Goal: Task Accomplishment & Management: Complete application form

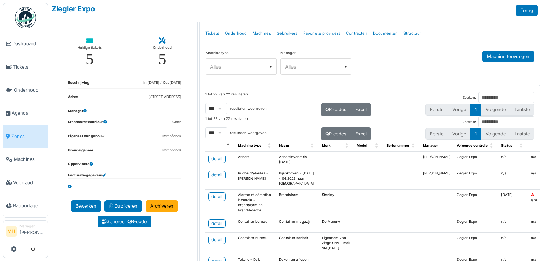
select select "***"
click at [22, 66] on span "Tickets" at bounding box center [29, 67] width 32 height 7
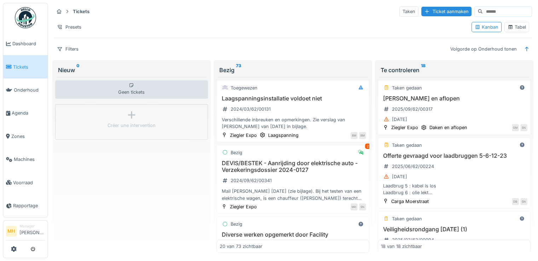
click at [484, 11] on input at bounding box center [507, 12] width 49 height 10
type input "*****"
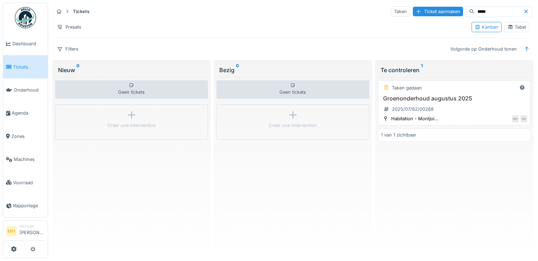
click at [467, 102] on div "Groenonderhoud augustus 2025 2025/07/62/00268" at bounding box center [454, 105] width 146 height 20
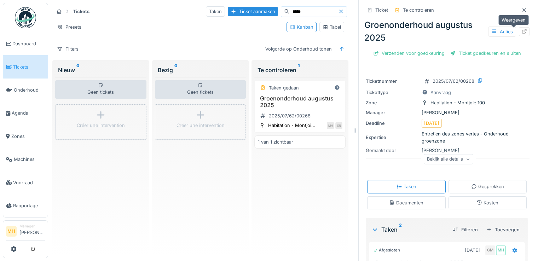
click at [522, 32] on icon at bounding box center [524, 31] width 5 height 5
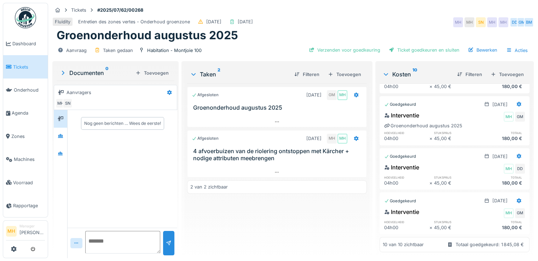
scroll to position [397, 0]
click at [504, 71] on div "Toevoegen" at bounding box center [507, 75] width 39 height 10
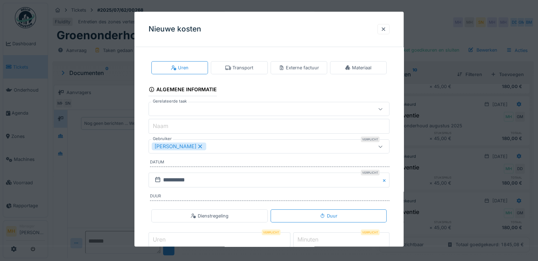
click at [297, 69] on div "Externe factuur" at bounding box center [299, 67] width 40 height 7
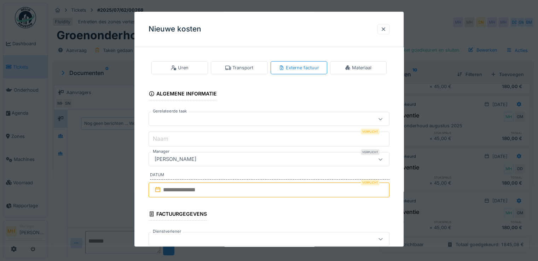
click at [166, 120] on div at bounding box center [254, 119] width 205 height 8
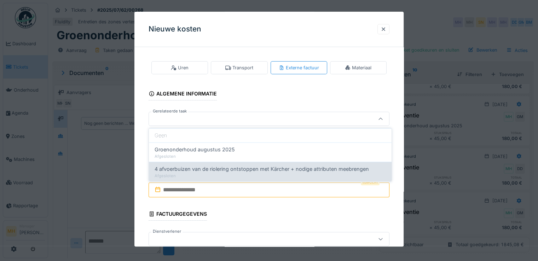
click at [180, 172] on span "4 afvoerbuizen van de riolering ontstoppen met Kärcher + nodige attributen meeb…" at bounding box center [262, 169] width 214 height 8
type input "******"
type input "**********"
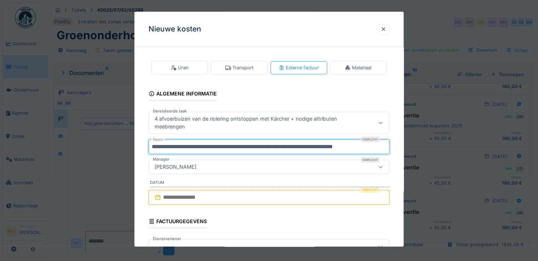
scroll to position [0, 0]
drag, startPoint x: 151, startPoint y: 146, endPoint x: 395, endPoint y: 143, distance: 243.5
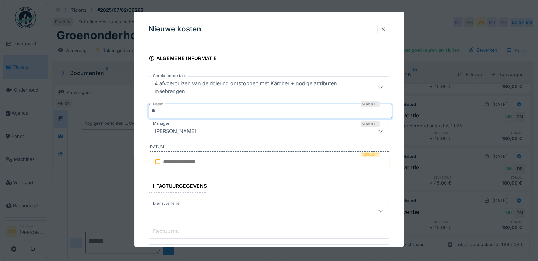
type input "*"
click at [196, 160] on input "text" at bounding box center [269, 162] width 241 height 15
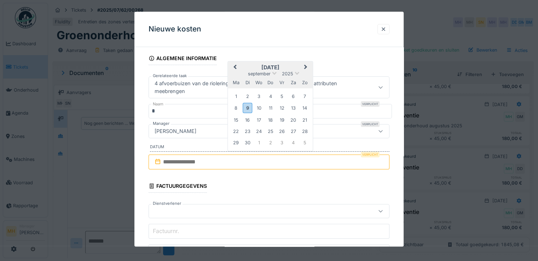
click at [249, 108] on div "9" at bounding box center [248, 108] width 10 height 10
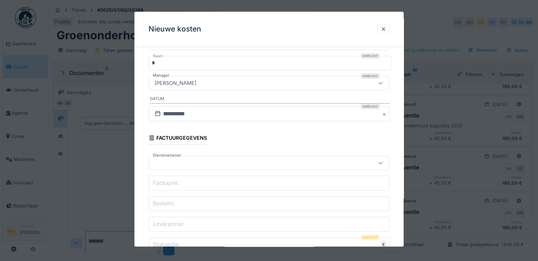
scroll to position [142, 0]
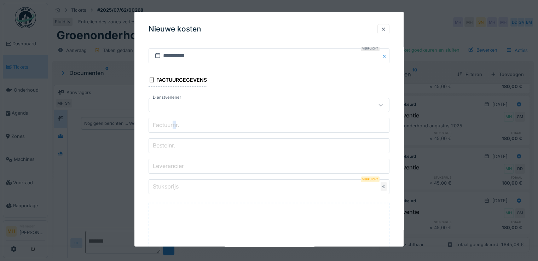
click at [176, 125] on label "Factuurnr." at bounding box center [165, 125] width 29 height 8
click at [176, 125] on input "Factuurnr." at bounding box center [269, 125] width 241 height 15
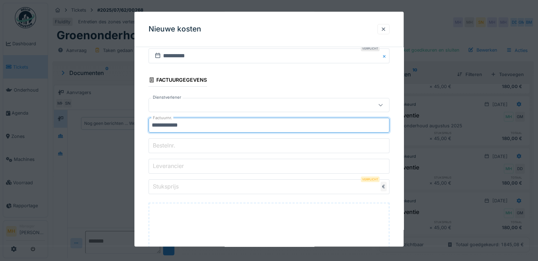
type input "**********"
click at [169, 142] on label "Bestelnr." at bounding box center [163, 145] width 25 height 8
click at [169, 142] on input "Bestelnr." at bounding box center [269, 145] width 241 height 15
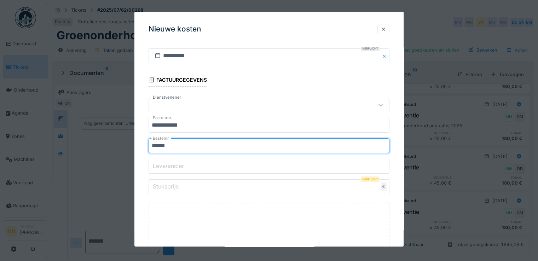
type input "******"
click at [171, 165] on label "Leverancier" at bounding box center [168, 166] width 34 height 8
click at [171, 165] on input "Leverancier" at bounding box center [269, 166] width 241 height 15
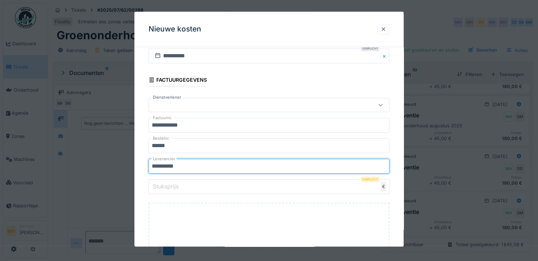
type input "**********"
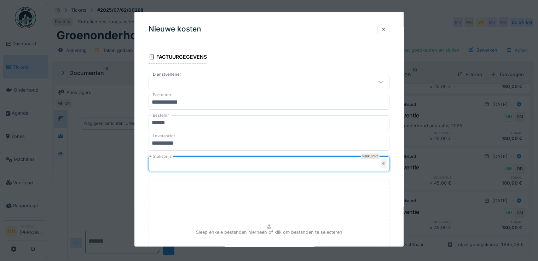
scroll to position [248, 0]
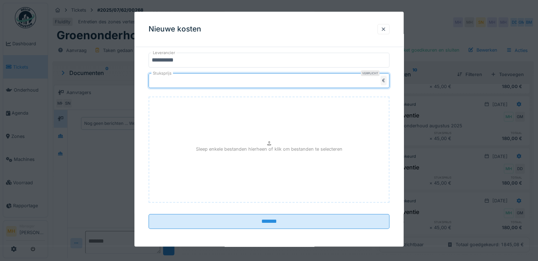
type input "*****"
click at [254, 151] on p "Sleep enkele bestanden hierheen of klik om bestanden te selecteren" at bounding box center [269, 149] width 146 height 7
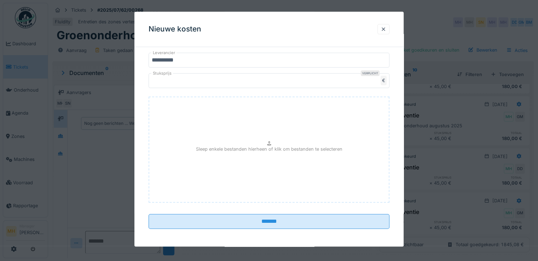
type input "**********"
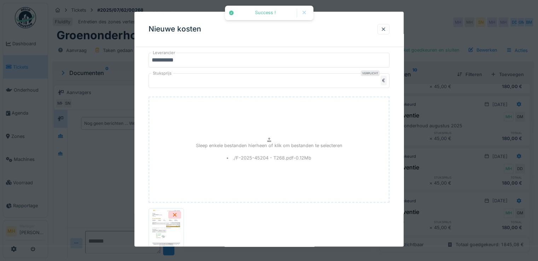
click at [282, 219] on div "F-2025-45204 - T268.pdf" at bounding box center [269, 231] width 241 height 51
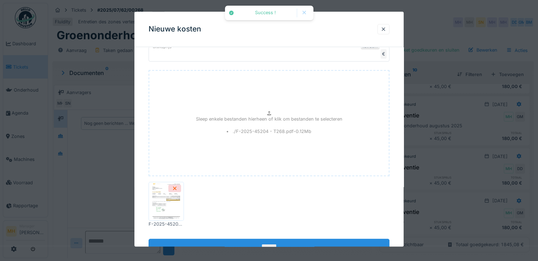
scroll to position [300, 0]
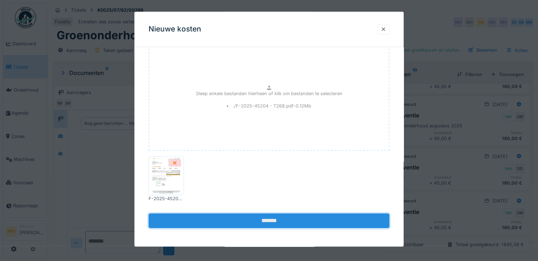
click at [283, 219] on input "*******" at bounding box center [269, 220] width 241 height 15
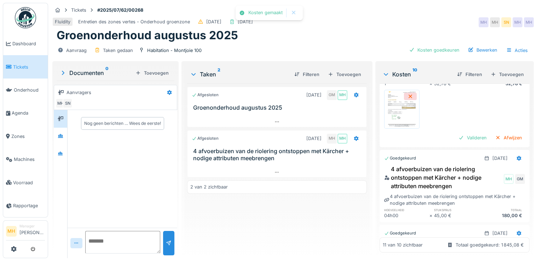
scroll to position [0, 0]
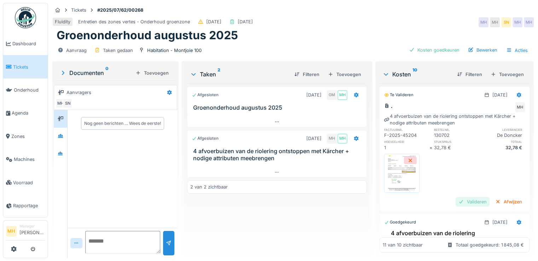
click at [459, 199] on div "Valideren" at bounding box center [473, 202] width 34 height 10
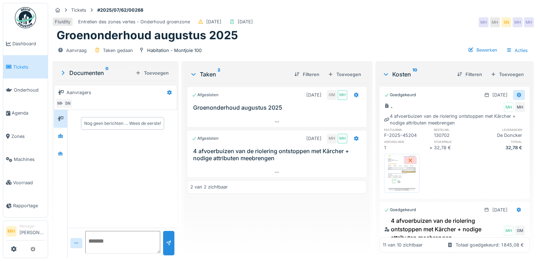
click at [516, 92] on div at bounding box center [519, 95] width 6 height 7
click at [477, 119] on div "Bewerken" at bounding box center [477, 120] width 51 height 11
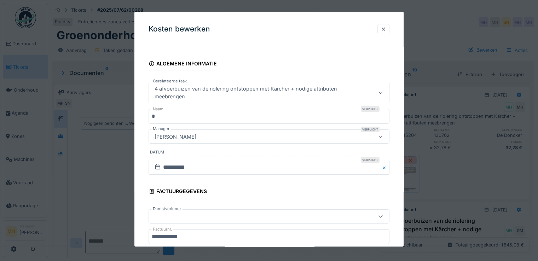
drag, startPoint x: 383, startPoint y: 90, endPoint x: 339, endPoint y: 91, distance: 44.2
click at [383, 90] on icon at bounding box center [381, 92] width 6 height 5
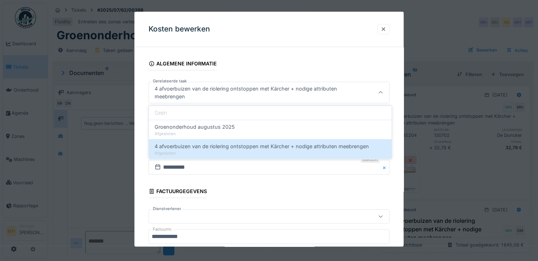
click at [185, 110] on div "Geen" at bounding box center [270, 113] width 243 height 14
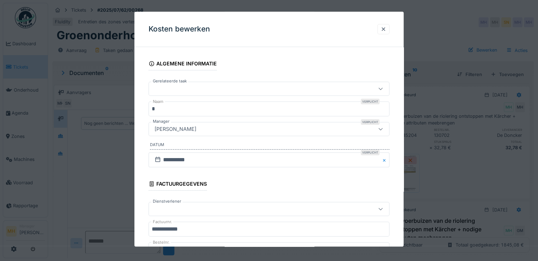
drag, startPoint x: 175, startPoint y: 107, endPoint x: 187, endPoint y: 107, distance: 12.0
click at [175, 107] on input "*" at bounding box center [269, 109] width 241 height 15
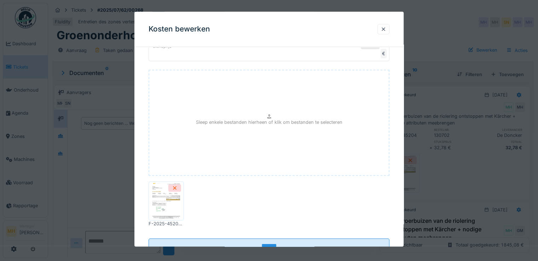
scroll to position [262, 0]
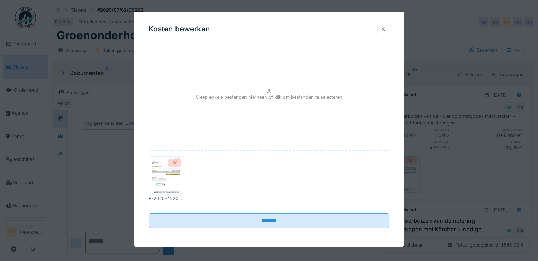
click at [166, 173] on img at bounding box center [166, 175] width 32 height 35
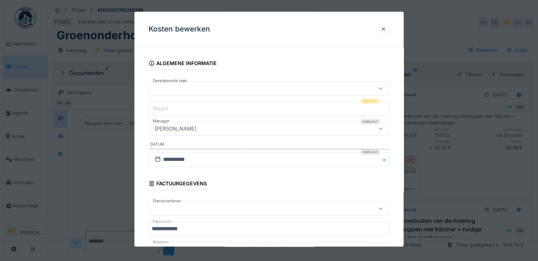
scroll to position [0, 0]
click at [174, 105] on input "Naam" at bounding box center [269, 109] width 241 height 15
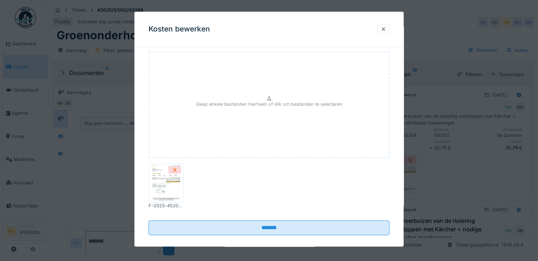
scroll to position [262, 0]
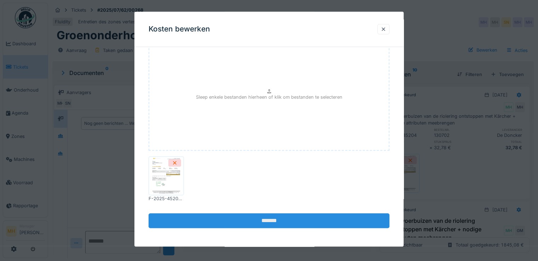
type input "**********"
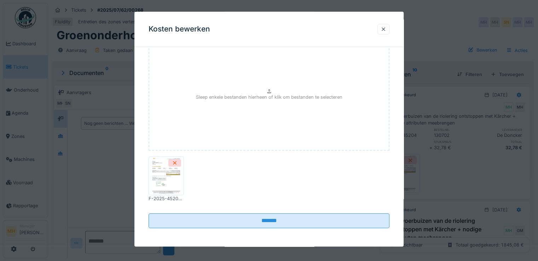
drag, startPoint x: 269, startPoint y: 221, endPoint x: 288, endPoint y: 220, distance: 18.4
click at [270, 220] on input "*******" at bounding box center [269, 220] width 241 height 15
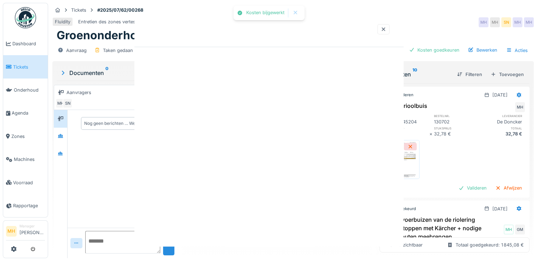
scroll to position [0, 0]
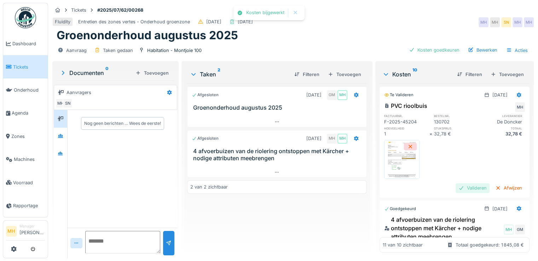
click at [461, 189] on div "Valideren" at bounding box center [473, 188] width 34 height 10
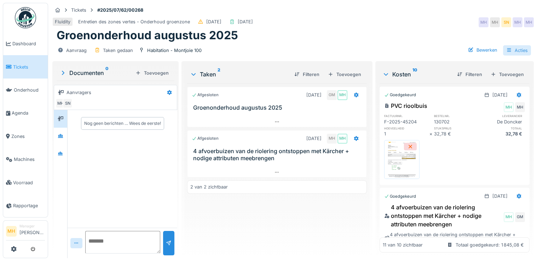
click at [517, 51] on div "Acties" at bounding box center [517, 50] width 28 height 10
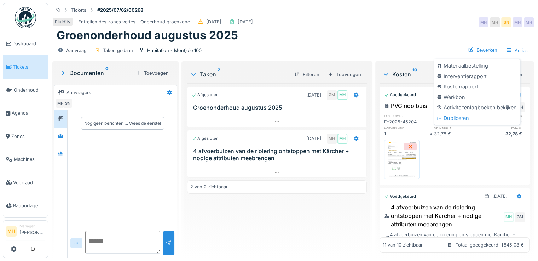
click at [464, 88] on div "Kostenrapport" at bounding box center [477, 86] width 83 height 11
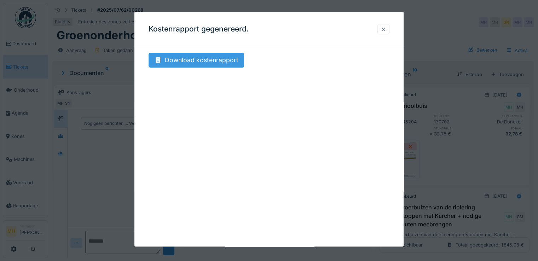
click at [193, 60] on div "Download kostenrapport" at bounding box center [197, 60] width 96 height 15
click at [386, 30] on div at bounding box center [384, 29] width 6 height 7
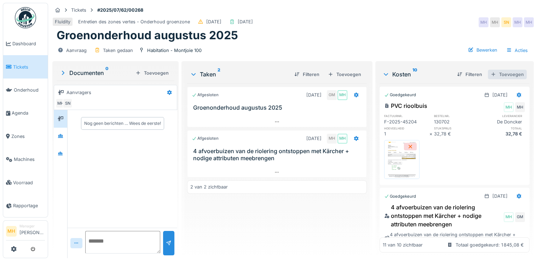
click at [490, 73] on div "Toevoegen" at bounding box center [507, 75] width 39 height 10
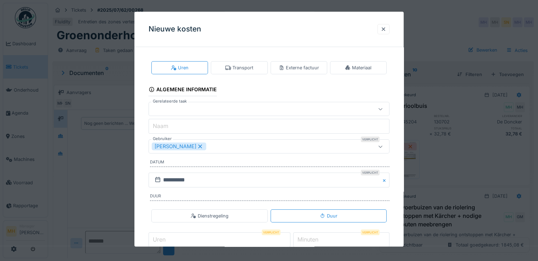
click at [244, 68] on div "Transport" at bounding box center [239, 67] width 28 height 7
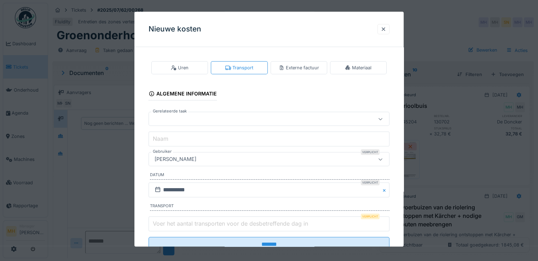
click at [184, 158] on div "[PERSON_NAME]" at bounding box center [175, 160] width 47 height 8
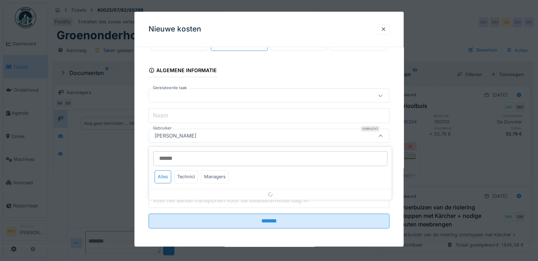
scroll to position [24, 0]
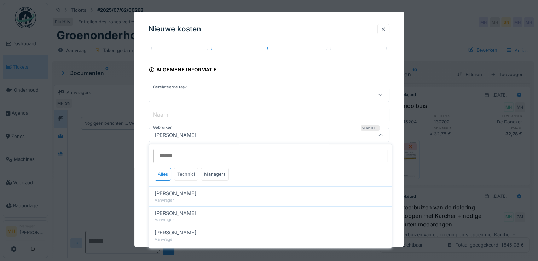
click at [188, 172] on div "Technici" at bounding box center [186, 174] width 24 height 13
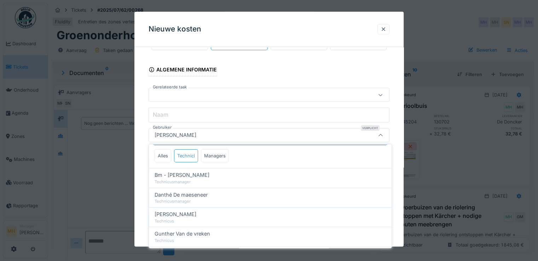
scroll to position [29, 0]
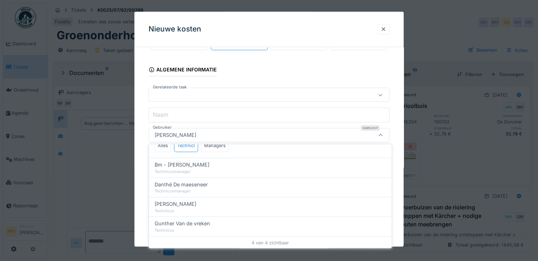
click at [191, 208] on div "Technicus" at bounding box center [270, 211] width 231 height 6
type input "****"
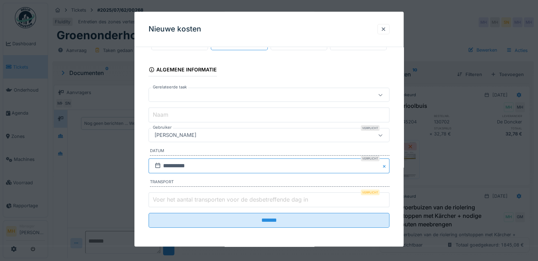
click at [182, 165] on input "**********" at bounding box center [269, 166] width 241 height 15
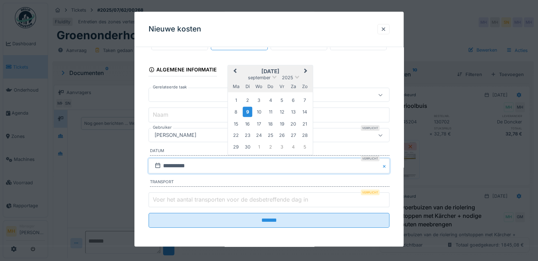
click at [235, 69] on span "Previous Month" at bounding box center [235, 71] width 0 height 8
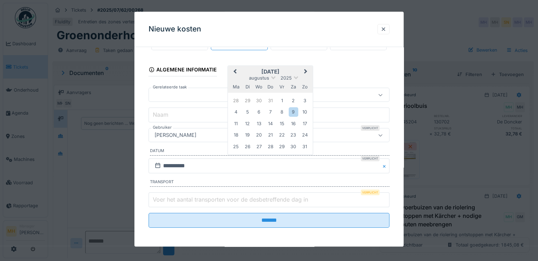
drag, startPoint x: 280, startPoint y: 146, endPoint x: 275, endPoint y: 150, distance: 6.3
click at [280, 147] on div "29" at bounding box center [282, 147] width 10 height 10
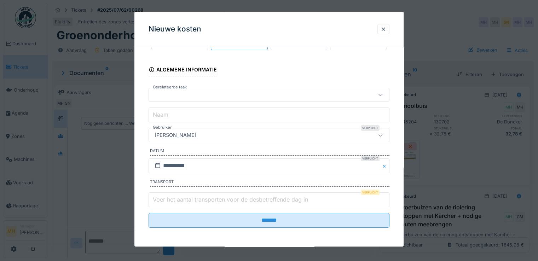
click at [180, 196] on label "Voer het aantal transporten voor de desbetreffende dag in" at bounding box center [230, 199] width 158 height 8
click at [180, 196] on input "Voer het aantal transporten voor de desbetreffende dag in" at bounding box center [269, 199] width 241 height 15
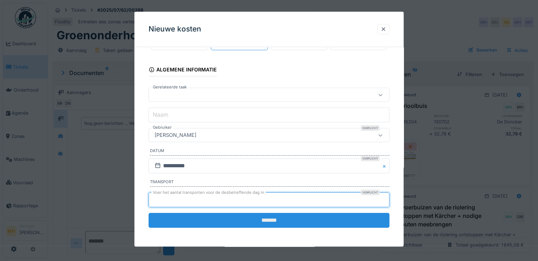
type input "*"
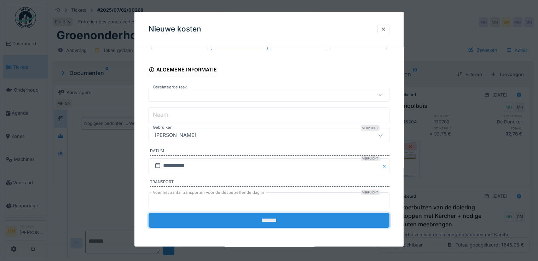
click at [280, 224] on input "*******" at bounding box center [269, 220] width 241 height 15
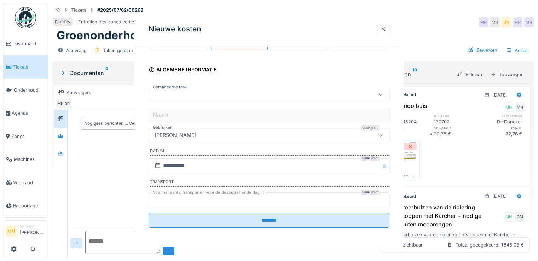
scroll to position [0, 0]
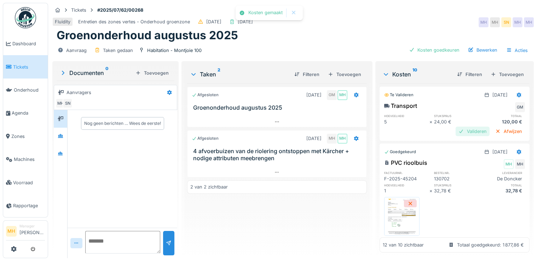
click at [468, 131] on div "Valideren" at bounding box center [473, 132] width 34 height 10
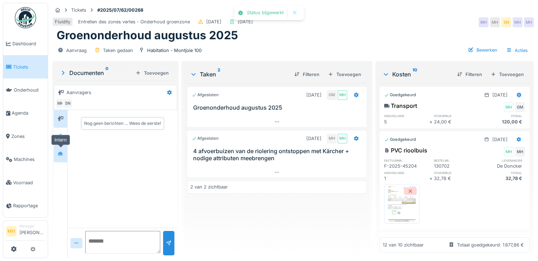
click at [62, 154] on icon at bounding box center [61, 153] width 6 height 5
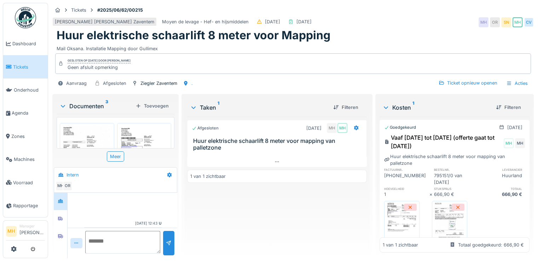
scroll to position [21, 0]
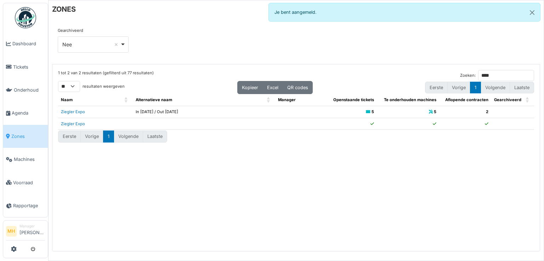
select select "**"
click at [27, 65] on span "Tickets" at bounding box center [29, 67] width 32 height 7
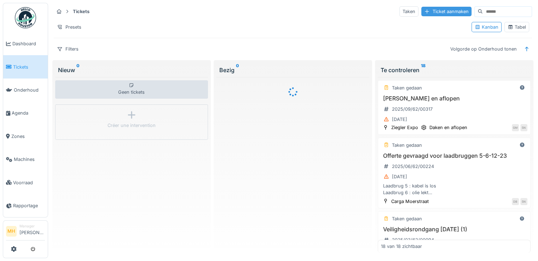
click at [435, 12] on div "Ticket aanmaken" at bounding box center [446, 12] width 50 height 10
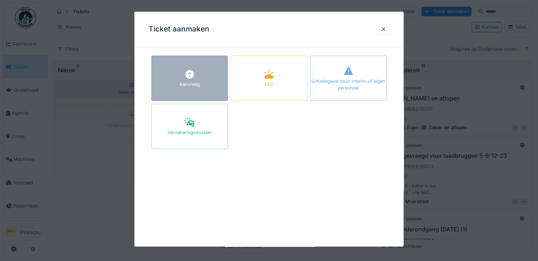
click at [184, 65] on div "Aanvraag" at bounding box center [189, 78] width 76 height 45
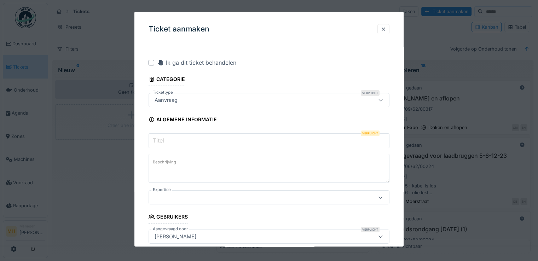
drag, startPoint x: 173, startPoint y: 140, endPoint x: 185, endPoint y: 140, distance: 12.0
click at [173, 140] on input "Titel" at bounding box center [269, 140] width 241 height 15
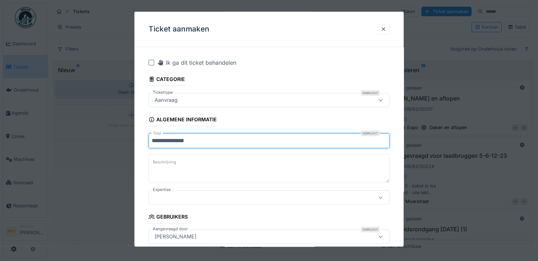
type input "**********"
click at [176, 159] on label "Beschrijving" at bounding box center [164, 162] width 26 height 9
click at [176, 159] on textarea "Beschrijving" at bounding box center [269, 168] width 241 height 29
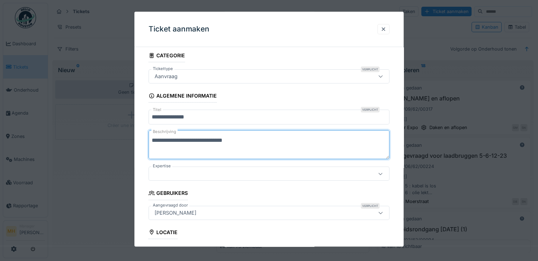
scroll to position [71, 0]
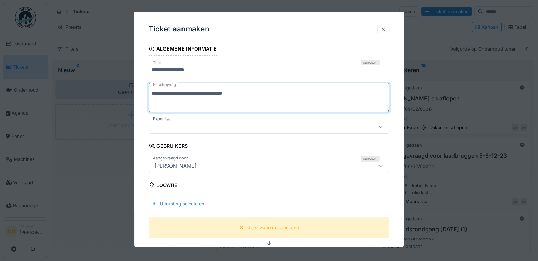
type textarea "**********"
drag, startPoint x: 187, startPoint y: 162, endPoint x: 191, endPoint y: 162, distance: 3.6
click at [188, 162] on div "[PERSON_NAME]" at bounding box center [175, 166] width 47 height 8
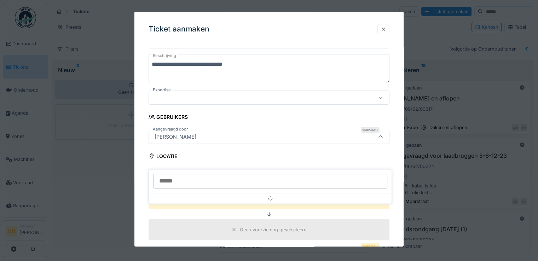
scroll to position [107, 0]
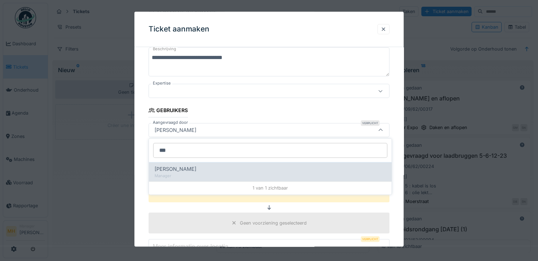
type input "***"
click at [185, 166] on div "[PERSON_NAME]" at bounding box center [270, 169] width 231 height 8
type input "****"
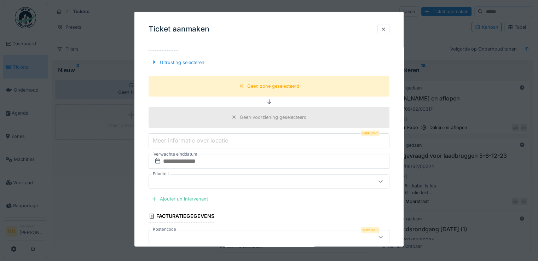
scroll to position [213, 0]
click at [271, 85] on div "Geen zone geselecteerd" at bounding box center [273, 85] width 52 height 7
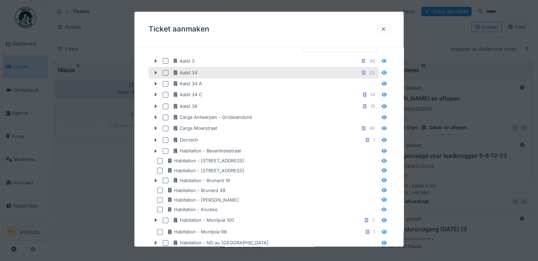
scroll to position [177, 0]
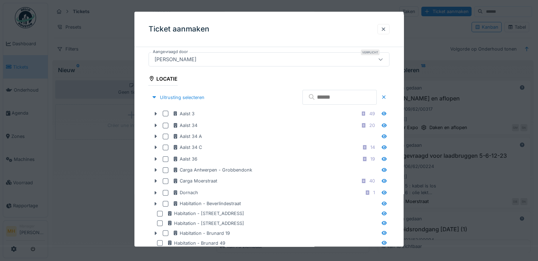
click at [324, 96] on input "text" at bounding box center [340, 97] width 74 height 15
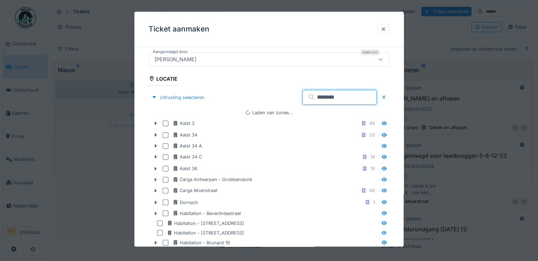
type input "********"
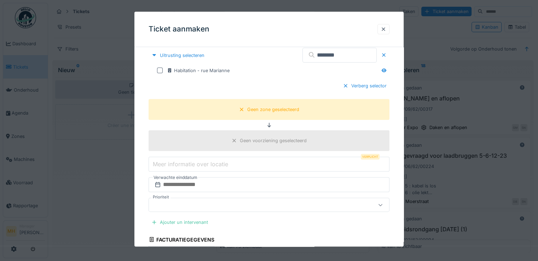
scroll to position [204, 0]
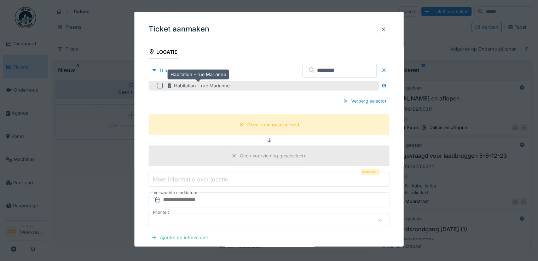
click at [213, 85] on div "Habitation - rue Marianne" at bounding box center [198, 85] width 63 height 7
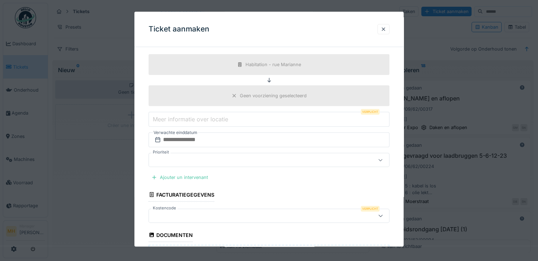
scroll to position [275, 0]
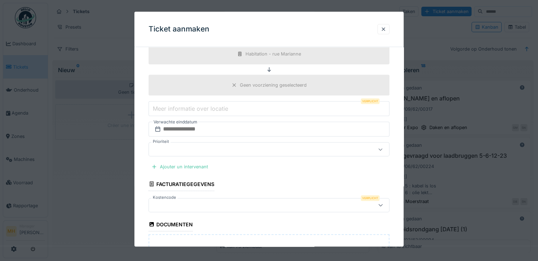
click at [258, 106] on input "Meer informatie over locatie" at bounding box center [269, 109] width 241 height 15
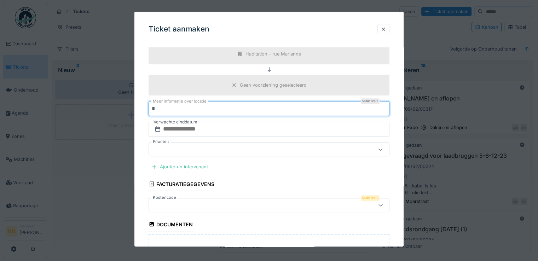
type input "*"
click at [196, 127] on input "text" at bounding box center [269, 129] width 241 height 15
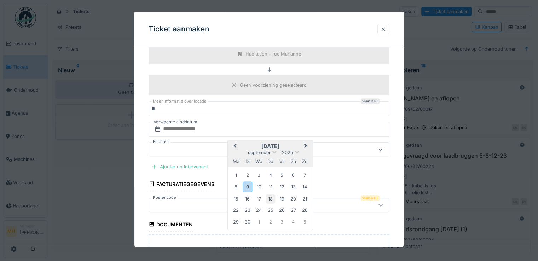
click at [270, 195] on div "18" at bounding box center [271, 199] width 10 height 10
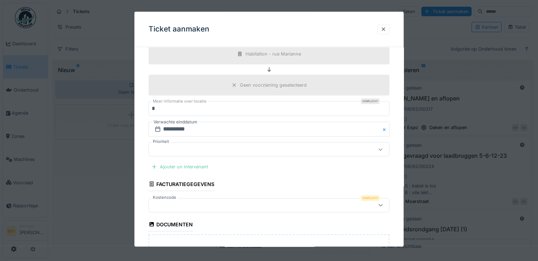
click at [178, 163] on div "Ajouter un intervenant" at bounding box center [180, 167] width 62 height 10
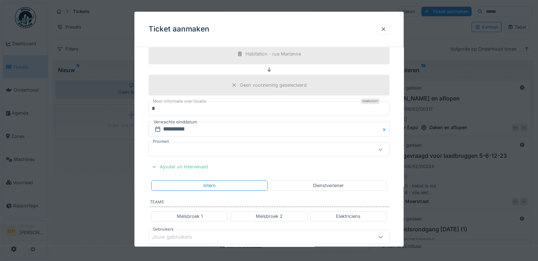
drag, startPoint x: 343, startPoint y: 214, endPoint x: 287, endPoint y: 191, distance: 60.7
click at [342, 214] on div "Elektriciens" at bounding box center [348, 216] width 24 height 7
type input "****"
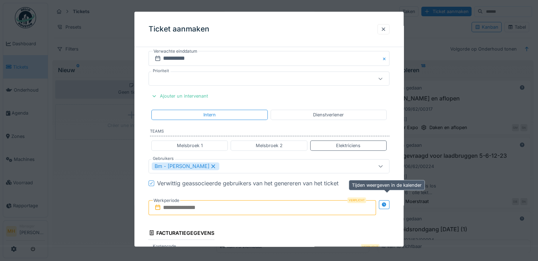
click at [387, 203] on icon at bounding box center [384, 204] width 6 height 5
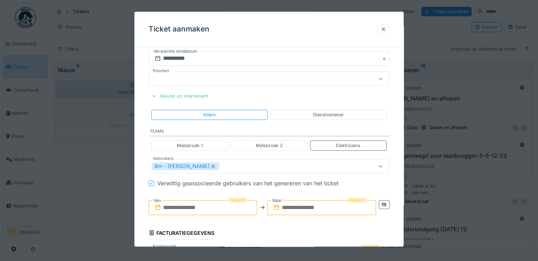
click at [174, 206] on input "text" at bounding box center [203, 207] width 109 height 15
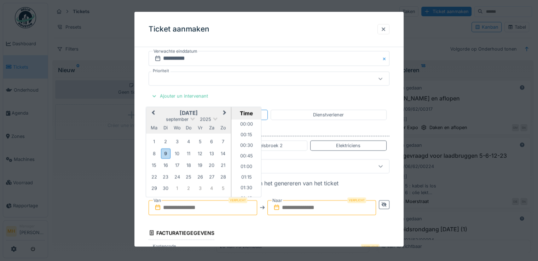
scroll to position [349, 0]
drag, startPoint x: 153, startPoint y: 118, endPoint x: 168, endPoint y: 123, distance: 16.6
click at [154, 118] on div "september 2025" at bounding box center [188, 119] width 85 height 6
click at [188, 163] on div "18" at bounding box center [189, 166] width 10 height 10
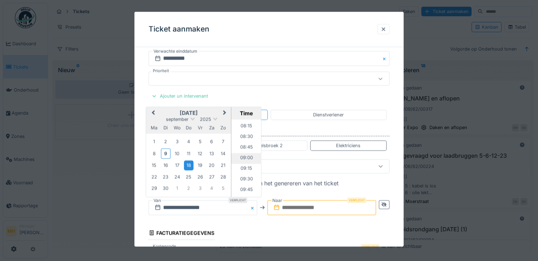
click at [245, 153] on li "09:00" at bounding box center [246, 158] width 30 height 11
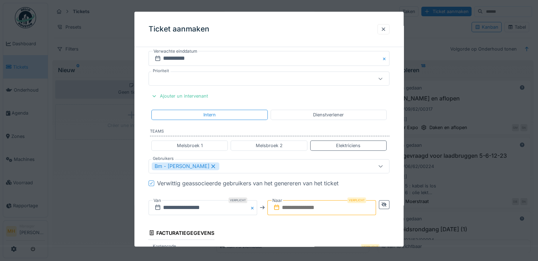
click at [295, 205] on input "text" at bounding box center [322, 207] width 109 height 15
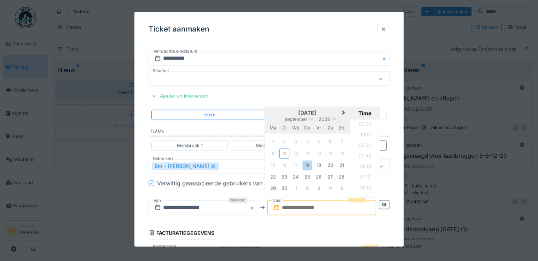
scroll to position [359, 0]
drag, startPoint x: 272, startPoint y: 111, endPoint x: 285, endPoint y: 118, distance: 15.2
click at [272, 111] on h2 "september 2025" at bounding box center [307, 113] width 85 height 6
click at [308, 161] on div "18" at bounding box center [308, 166] width 10 height 10
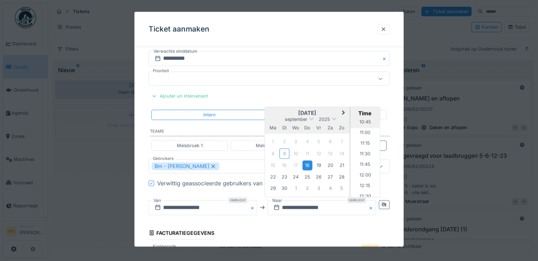
scroll to position [423, 0]
click at [368, 133] on li "10:15" at bounding box center [365, 137] width 30 height 11
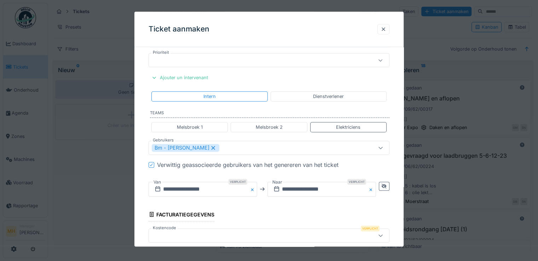
scroll to position [381, 0]
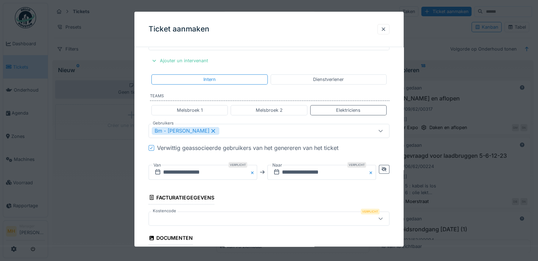
click at [181, 215] on div at bounding box center [254, 219] width 205 height 8
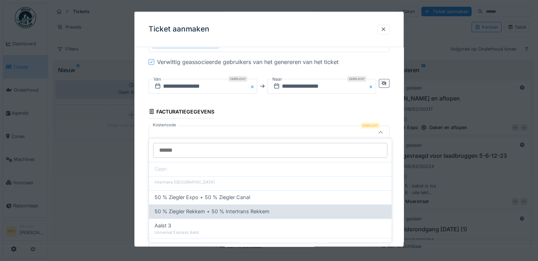
scroll to position [469, 0]
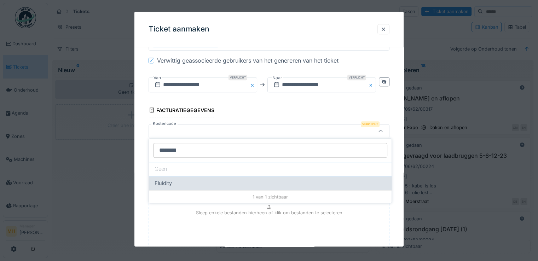
type input "********"
click at [178, 184] on div "Fluidity" at bounding box center [270, 183] width 231 height 8
type input "***"
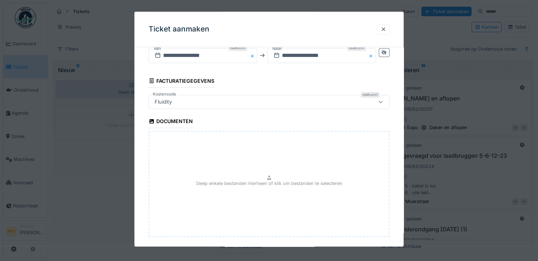
scroll to position [532, 0]
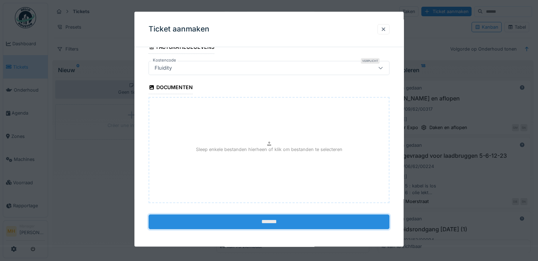
click at [284, 221] on input "*******" at bounding box center [269, 221] width 241 height 15
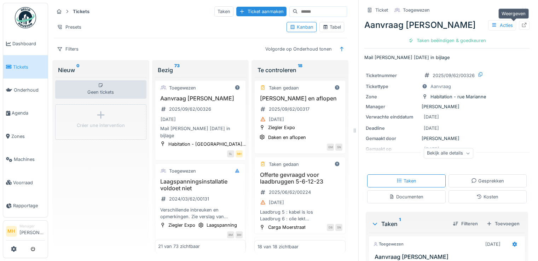
click at [522, 24] on icon at bounding box center [524, 25] width 5 height 5
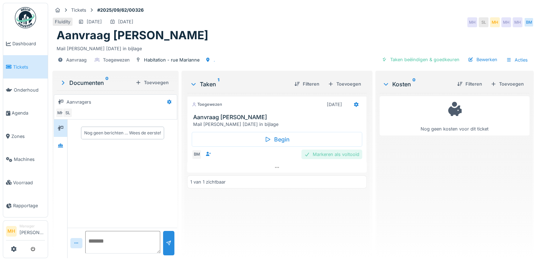
click at [332, 153] on div "Markeren als voltooid" at bounding box center [331, 155] width 61 height 10
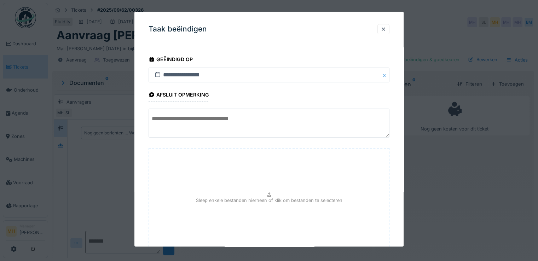
click at [223, 188] on div "Sleep enkele bestanden hierheen of klik om bestanden te selecteren" at bounding box center [269, 201] width 241 height 106
click at [211, 204] on div "Sleep enkele bestanden hierheen of klik om bestanden te selecteren" at bounding box center [269, 201] width 241 height 106
type input "**********"
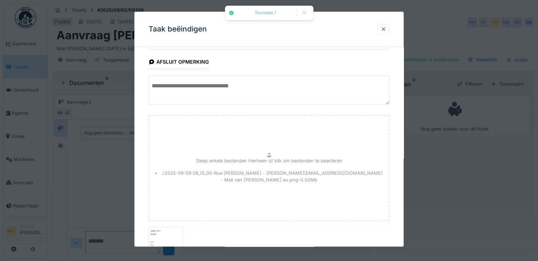
scroll to position [104, 0]
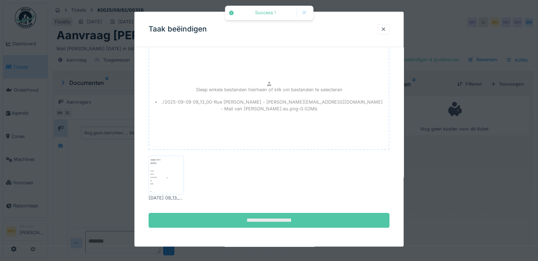
click at [269, 220] on input "**********" at bounding box center [269, 220] width 241 height 15
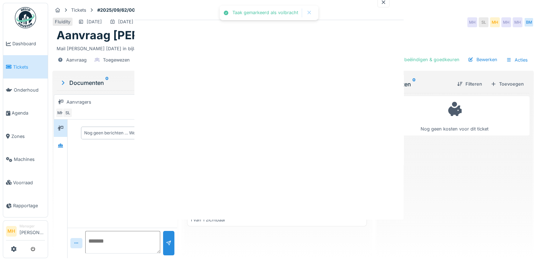
scroll to position [0, 0]
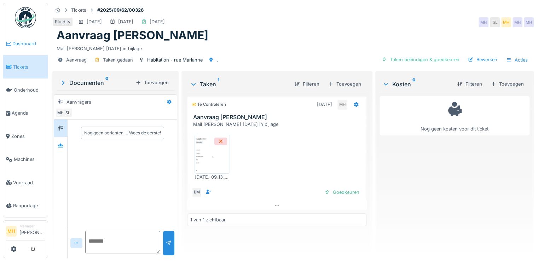
click at [31, 44] on span "Dashboard" at bounding box center [28, 43] width 33 height 7
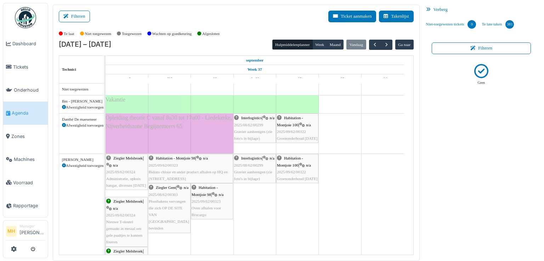
scroll to position [65, 0]
click at [383, 45] on span "button" at bounding box center [386, 45] width 6 height 6
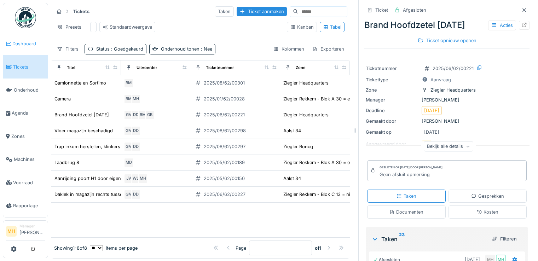
scroll to position [6, 0]
click at [28, 44] on span "Dashboard" at bounding box center [28, 43] width 33 height 7
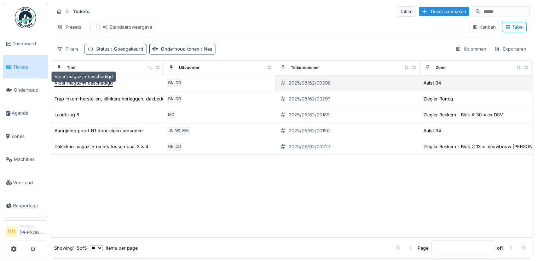
click at [81, 86] on div "Vloer magazijn beschadigd" at bounding box center [83, 83] width 58 height 7
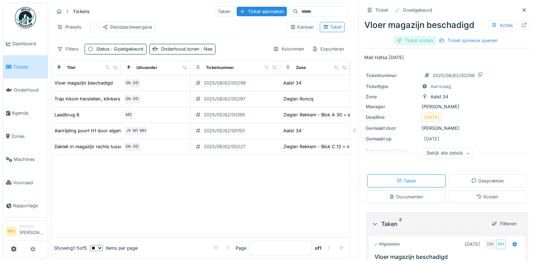
click at [413, 43] on div "Ticket sluiten" at bounding box center [415, 41] width 42 height 10
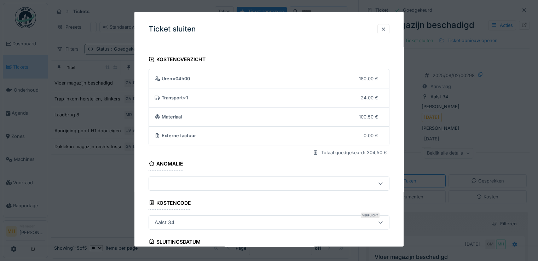
scroll to position [117, 0]
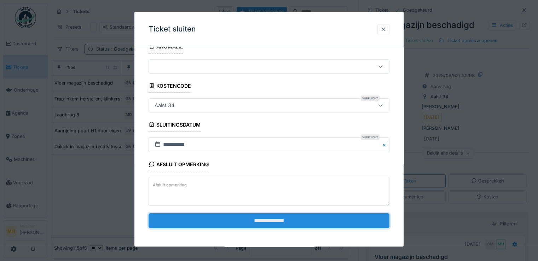
click at [282, 220] on input "**********" at bounding box center [269, 220] width 241 height 15
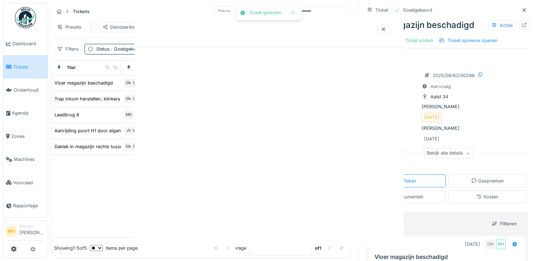
scroll to position [0, 0]
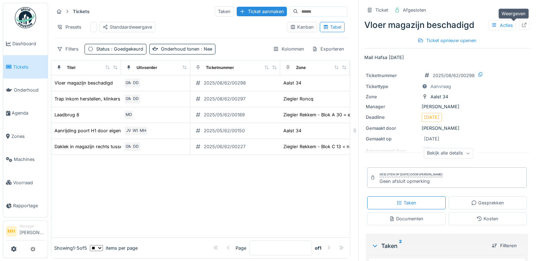
click at [522, 24] on icon at bounding box center [525, 25] width 6 height 5
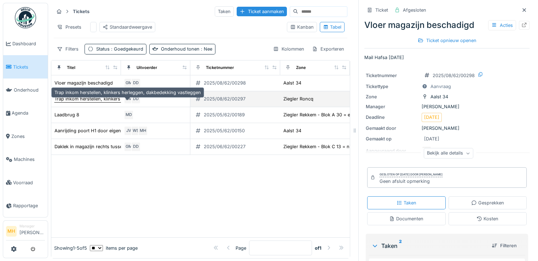
click at [79, 102] on div "Trap inkom herstellen, klinkers herleggen, dakbedekking vastleggen" at bounding box center [127, 99] width 146 height 7
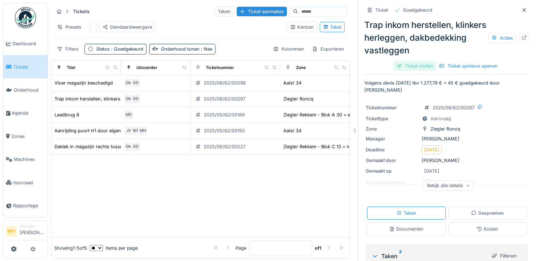
click at [405, 65] on div "Ticket sluiten" at bounding box center [415, 66] width 42 height 10
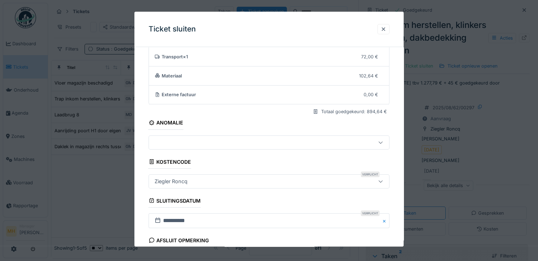
scroll to position [117, 0]
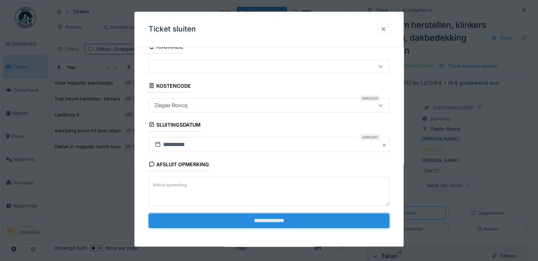
click at [266, 215] on input "**********" at bounding box center [269, 220] width 241 height 15
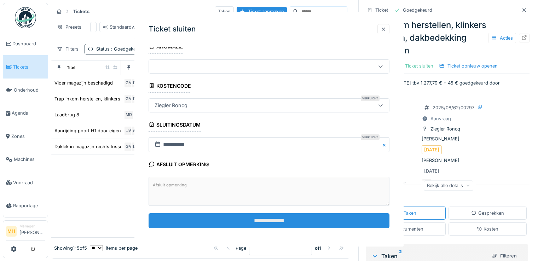
scroll to position [0, 0]
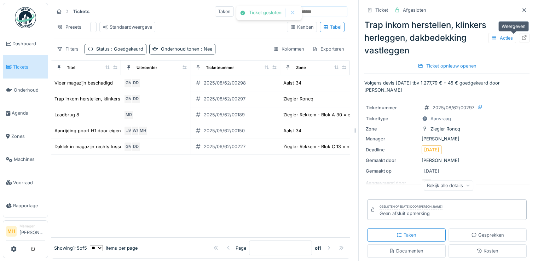
click at [522, 37] on icon at bounding box center [525, 37] width 6 height 5
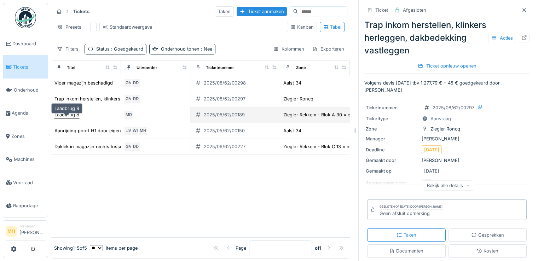
click at [76, 118] on div "Laadbrug 8" at bounding box center [66, 114] width 25 height 7
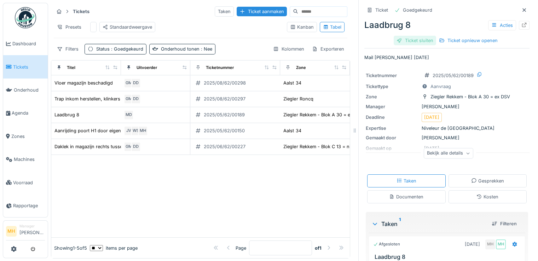
click at [413, 39] on div "Ticket sluiten" at bounding box center [415, 41] width 42 height 10
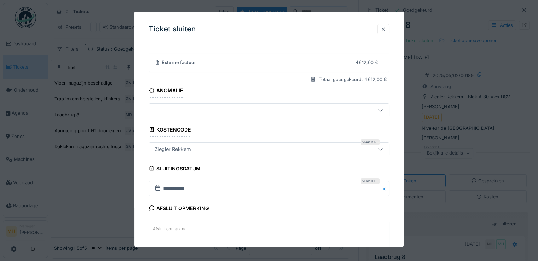
scroll to position [117, 0]
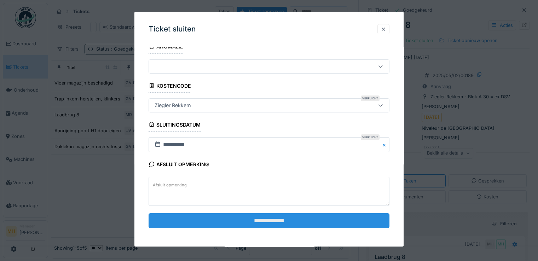
click at [284, 219] on input "**********" at bounding box center [269, 220] width 241 height 15
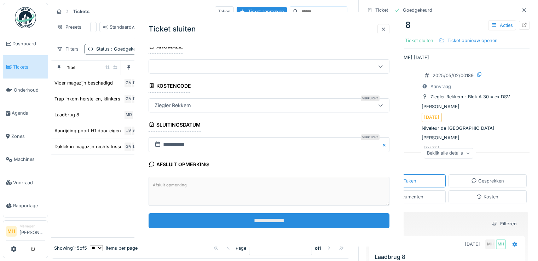
scroll to position [0, 0]
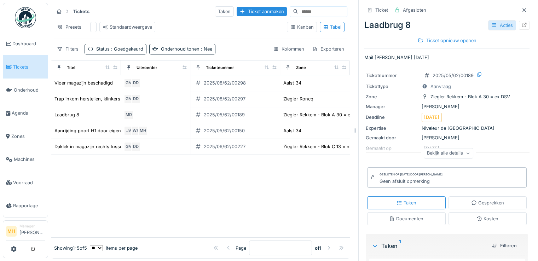
click at [490, 23] on div "Acties" at bounding box center [502, 25] width 28 height 10
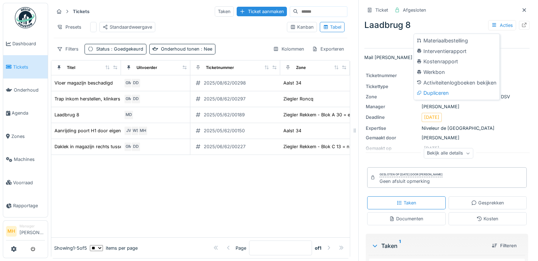
click at [444, 62] on div "Kostenrapport" at bounding box center [456, 61] width 83 height 11
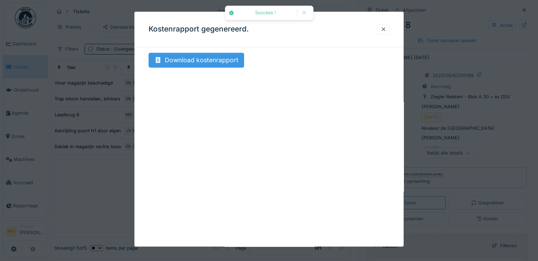
click at [222, 58] on div "Download kostenrapport" at bounding box center [197, 60] width 96 height 15
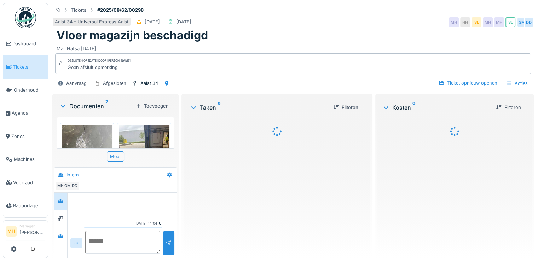
scroll to position [46, 0]
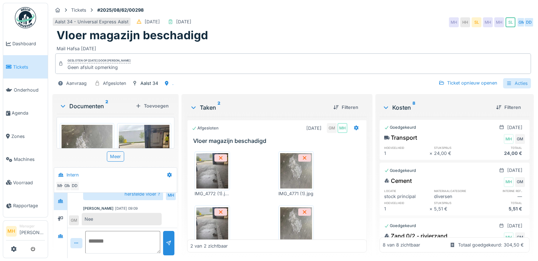
click at [518, 84] on div "Acties" at bounding box center [517, 83] width 28 height 10
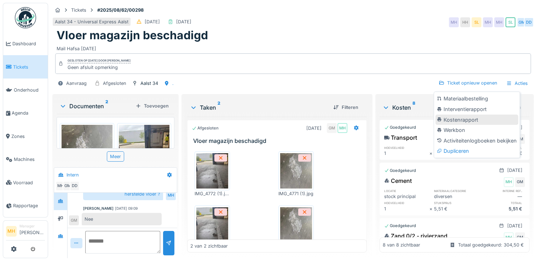
click at [470, 121] on div "Kostenrapport" at bounding box center [477, 120] width 83 height 11
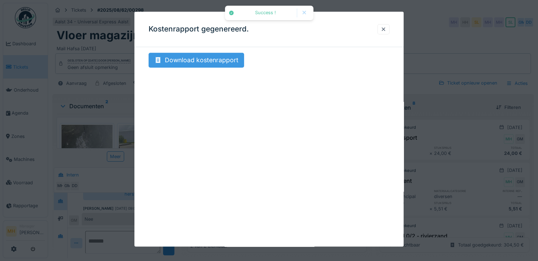
click at [224, 64] on div "Download kostenrapport" at bounding box center [197, 60] width 96 height 15
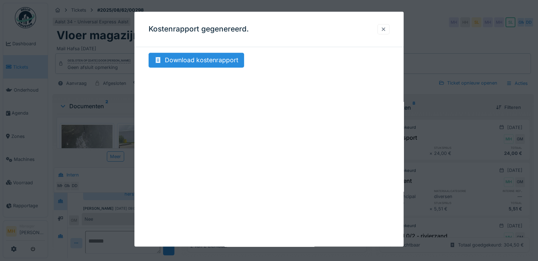
click at [386, 30] on div at bounding box center [384, 29] width 6 height 7
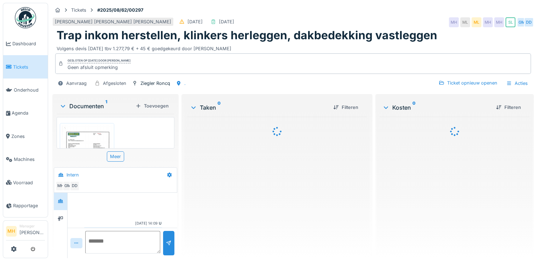
scroll to position [60, 0]
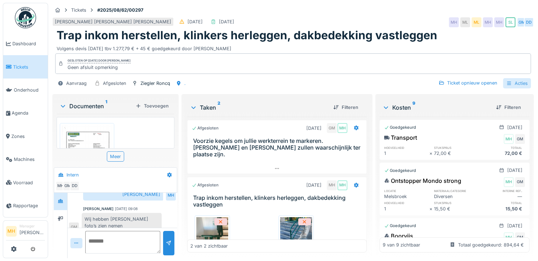
click at [515, 82] on div "Acties" at bounding box center [517, 83] width 28 height 10
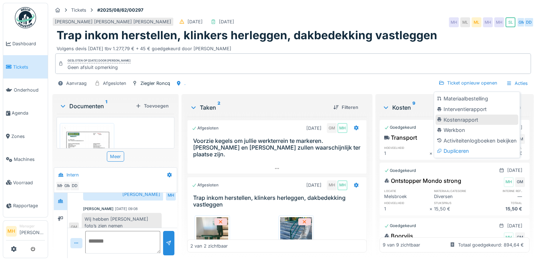
click at [458, 121] on div "Kostenrapport" at bounding box center [477, 120] width 83 height 11
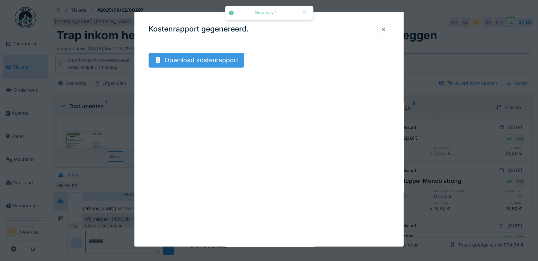
click at [208, 62] on div "Download kostenrapport" at bounding box center [197, 60] width 96 height 15
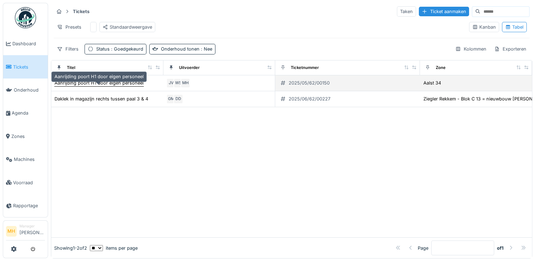
click at [100, 86] on div "Aanrijding poort H1 door eigen personeel" at bounding box center [98, 83] width 89 height 7
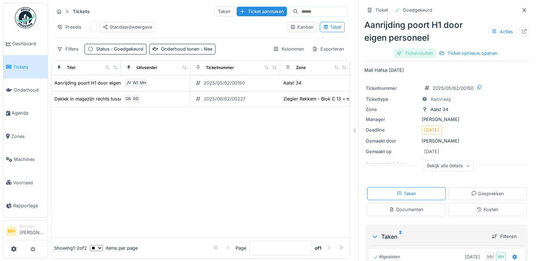
click at [413, 53] on div "Ticket sluiten" at bounding box center [415, 53] width 42 height 10
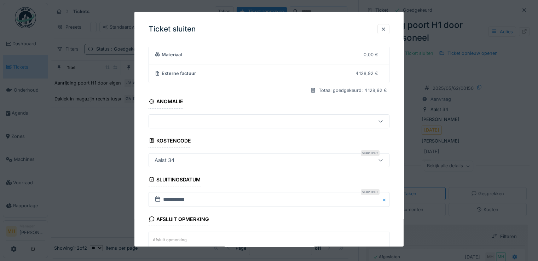
scroll to position [117, 0]
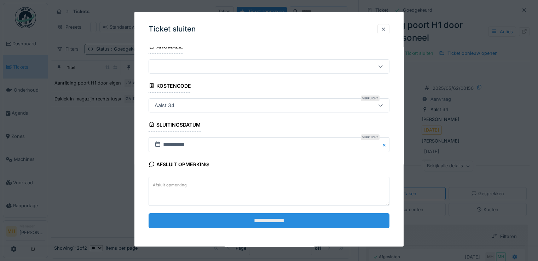
click at [265, 219] on input "**********" at bounding box center [269, 220] width 241 height 15
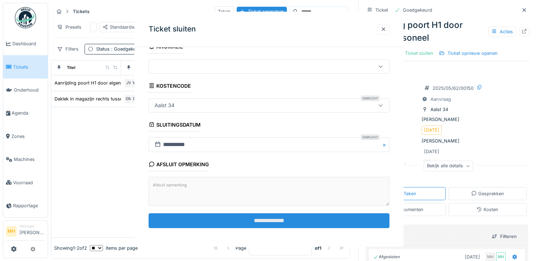
scroll to position [0, 0]
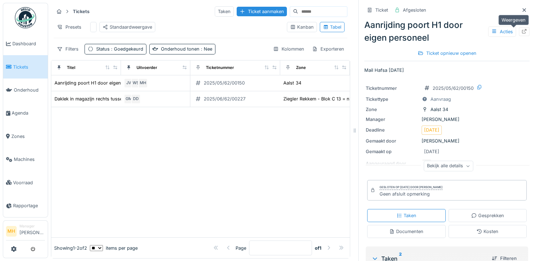
click at [519, 31] on div at bounding box center [524, 31] width 11 height 9
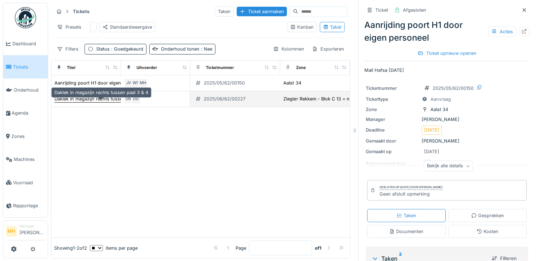
click at [74, 102] on div "Daklek in magazijn rechts tussen paal 3 & 4" at bounding box center [101, 99] width 94 height 7
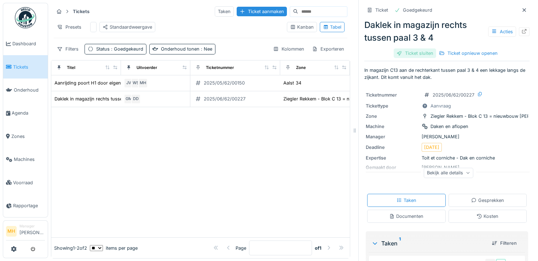
click at [406, 53] on div "Ticket sluiten" at bounding box center [415, 53] width 42 height 10
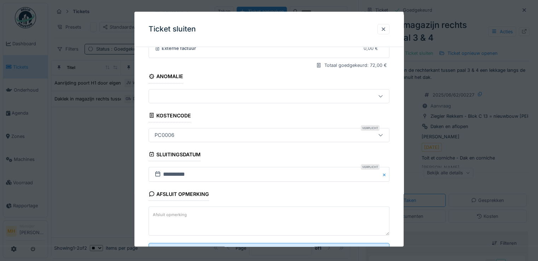
scroll to position [117, 0]
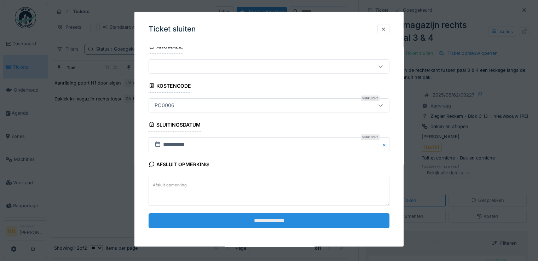
click at [270, 218] on input "**********" at bounding box center [269, 220] width 241 height 15
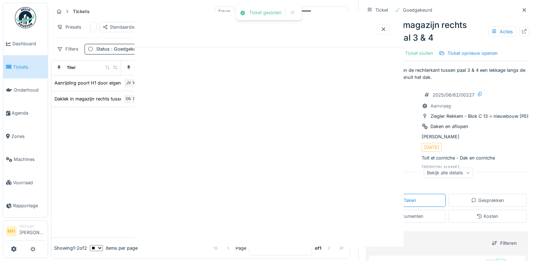
scroll to position [0, 0]
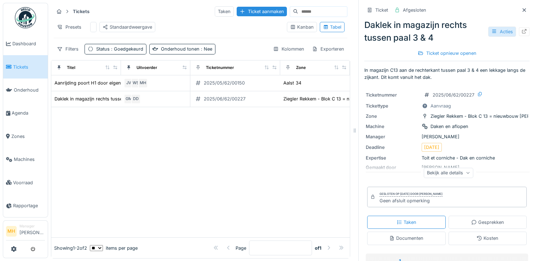
click at [495, 29] on div "Acties" at bounding box center [502, 32] width 28 height 10
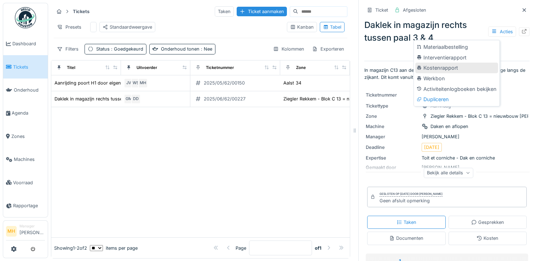
click at [441, 65] on div "Kostenrapport" at bounding box center [456, 68] width 83 height 11
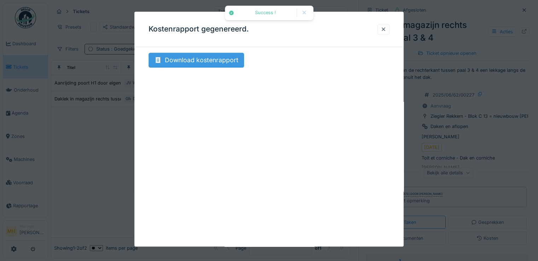
click at [220, 64] on div "Download kostenrapport" at bounding box center [197, 60] width 96 height 15
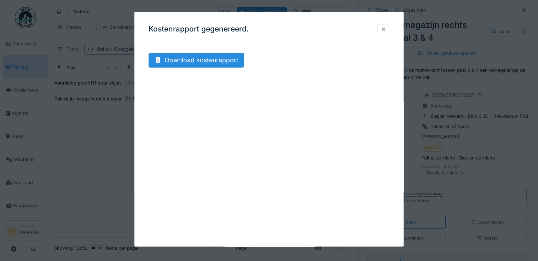
click at [386, 28] on div at bounding box center [384, 29] width 6 height 7
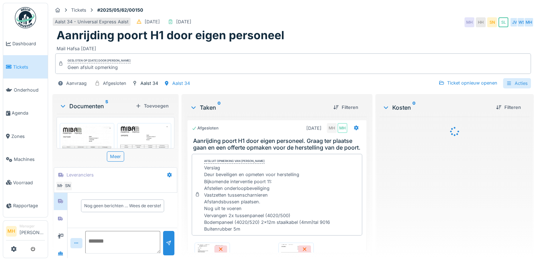
click at [512, 86] on div "Acties" at bounding box center [517, 83] width 28 height 10
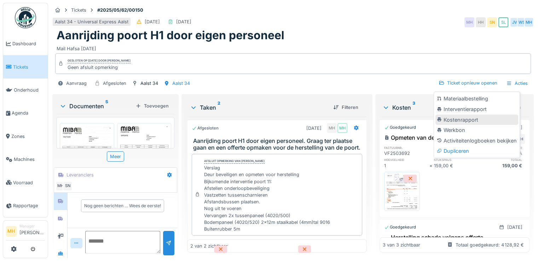
click at [461, 121] on div "Kostenrapport" at bounding box center [477, 120] width 83 height 11
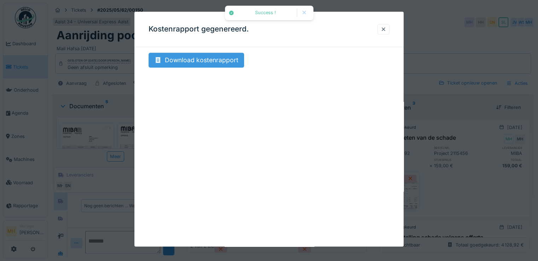
click at [237, 64] on div "Download kostenrapport" at bounding box center [197, 60] width 96 height 15
